Goal: Task Accomplishment & Management: Manage account settings

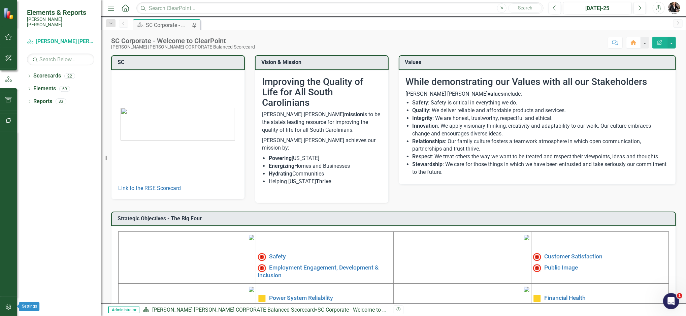
click at [8, 306] on icon "button" at bounding box center [8, 306] width 7 height 5
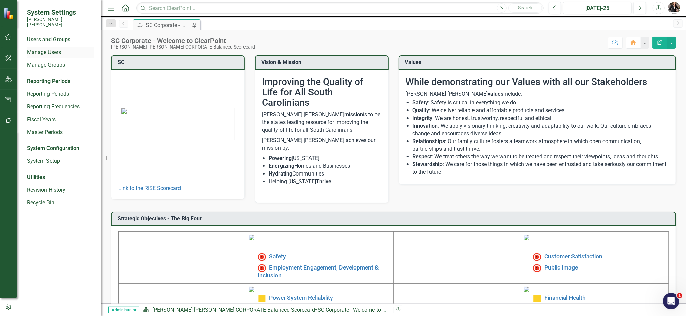
click at [49, 49] on link "Manage Users" at bounding box center [60, 53] width 67 height 8
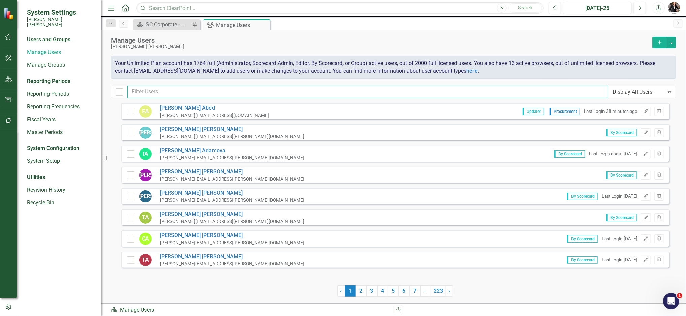
click at [180, 92] on input "text" at bounding box center [367, 92] width 481 height 12
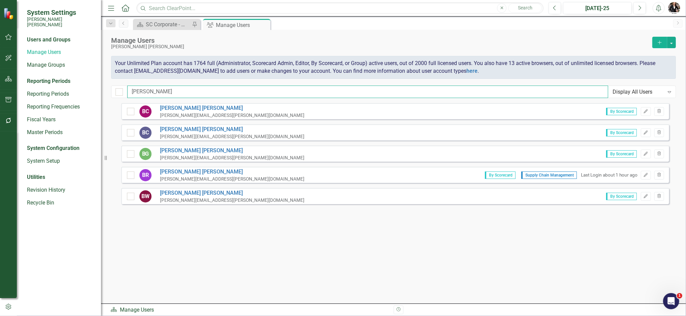
type input "[PERSON_NAME]"
click at [195, 176] on div "[PERSON_NAME][EMAIL_ADDRESS][PERSON_NAME][DOMAIN_NAME]" at bounding box center [232, 179] width 145 height 6
click at [175, 174] on link "[PERSON_NAME]" at bounding box center [232, 172] width 145 height 8
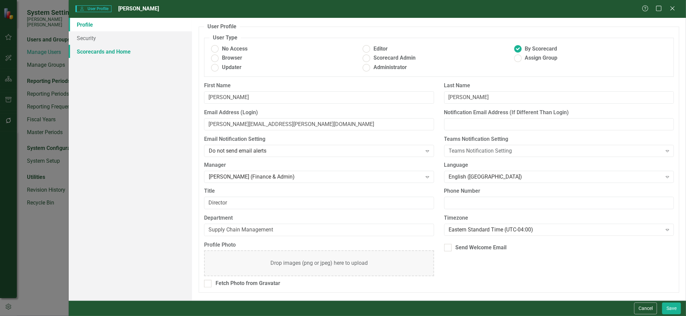
click at [92, 51] on link "Scorecards and Home" at bounding box center [131, 51] width 124 height 13
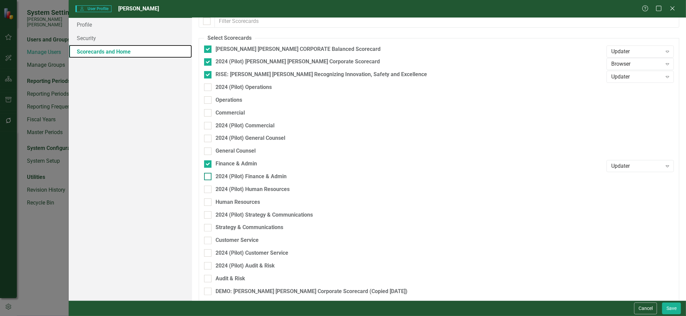
scroll to position [89, 0]
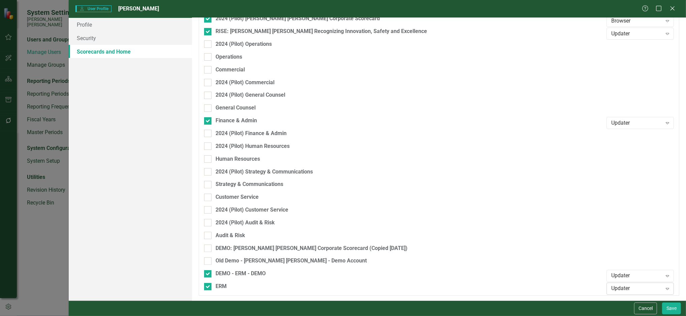
click at [666, 289] on icon at bounding box center [667, 289] width 3 height 2
click at [644, 268] on div "Editor" at bounding box center [637, 266] width 57 height 8
click at [669, 308] on button "Save" at bounding box center [671, 309] width 19 height 12
